Goal: Entertainment & Leisure: Consume media (video, audio)

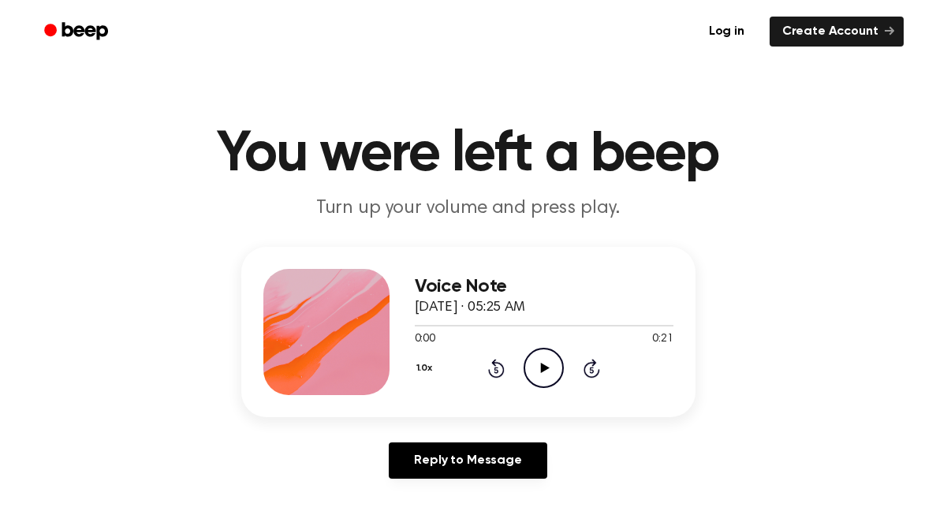
click at [529, 362] on icon "Play Audio" at bounding box center [544, 368] width 40 height 40
click at [548, 357] on icon "Play Audio" at bounding box center [544, 368] width 40 height 40
click at [538, 354] on icon "Play Audio" at bounding box center [544, 368] width 40 height 40
click at [542, 377] on icon "Play Audio" at bounding box center [544, 368] width 40 height 40
click at [547, 372] on icon "Play Audio" at bounding box center [544, 368] width 40 height 40
